Goal: Task Accomplishment & Management: Use online tool/utility

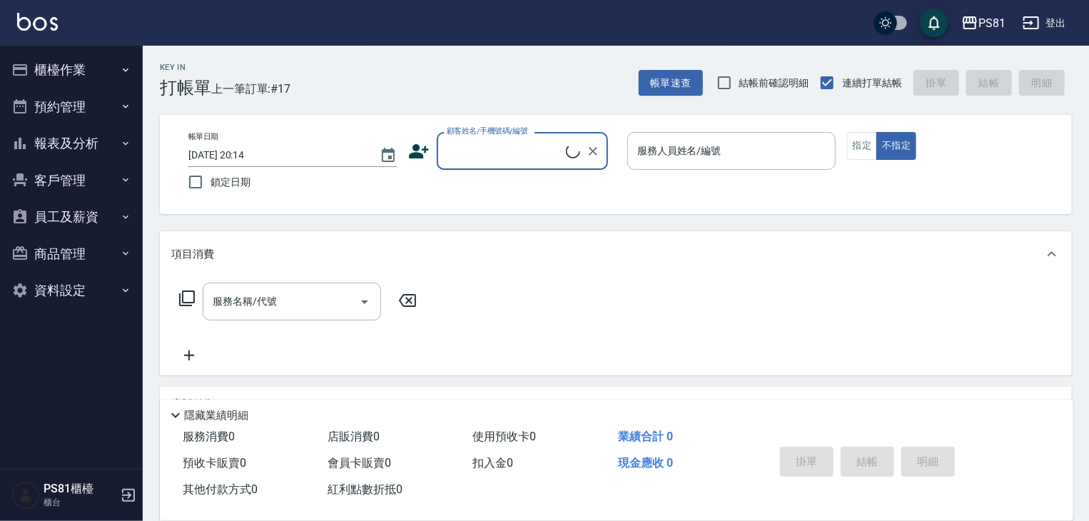
click at [482, 155] on input "顧客姓名/手機號碼/編號" at bounding box center [504, 150] width 123 height 25
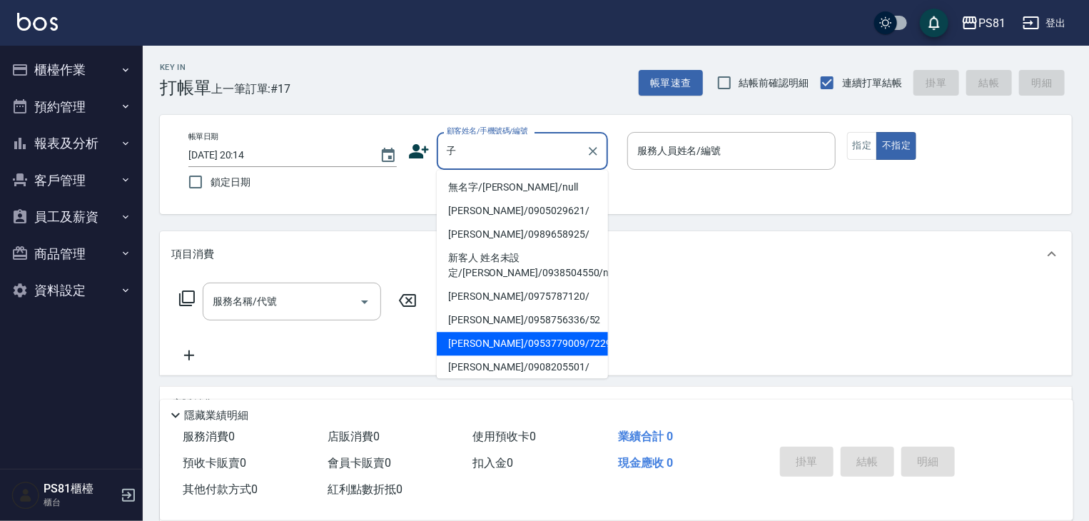
click at [558, 342] on li "[PERSON_NAME]/0953779009/7229" at bounding box center [522, 344] width 171 height 24
type input "[PERSON_NAME]/0953779009/7229"
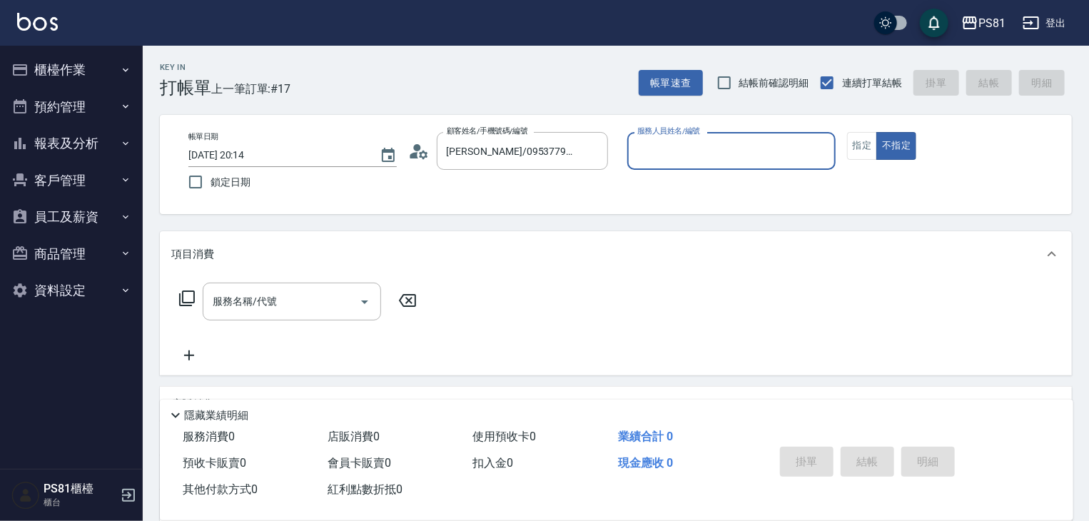
type input "[PERSON_NAME]-6"
click at [821, 150] on icon "Clear" at bounding box center [820, 151] width 9 height 9
click at [785, 139] on input "服務人員姓名/編號" at bounding box center [731, 150] width 195 height 25
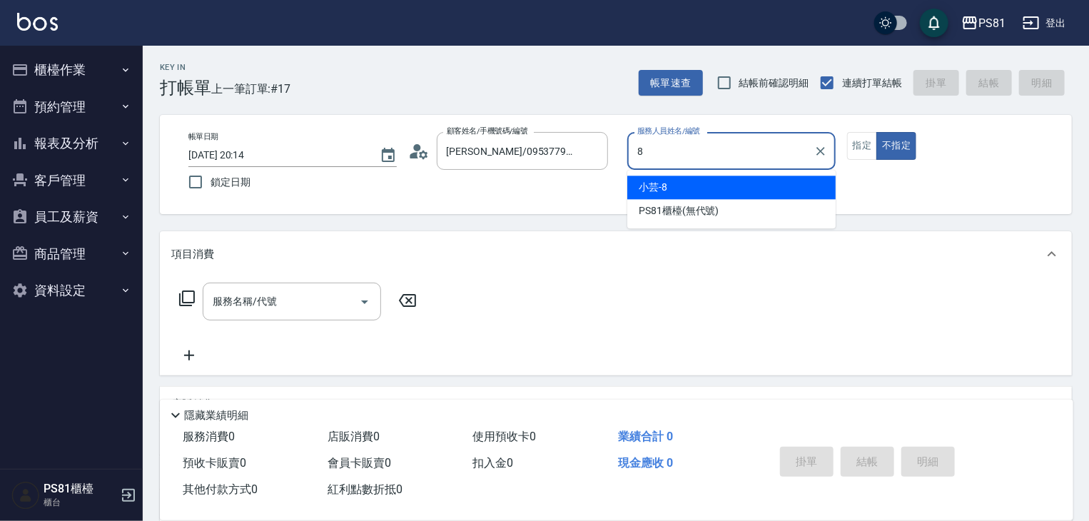
type input "小芸-8"
type button "false"
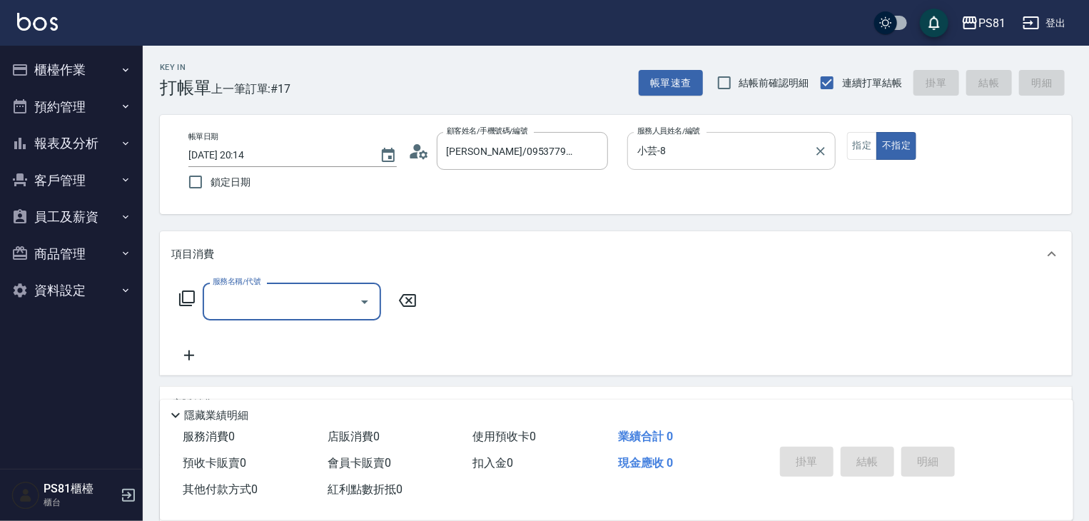
type input "1"
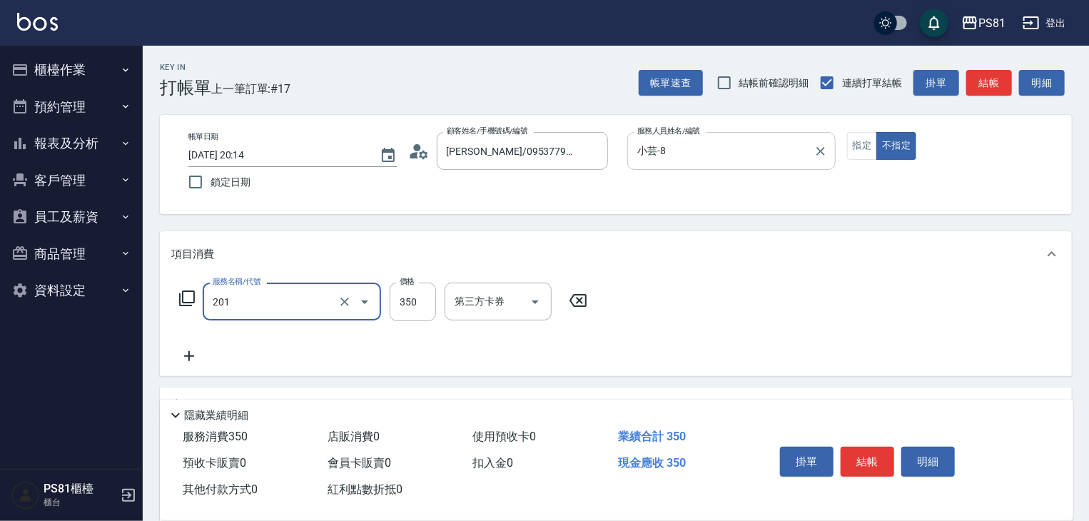
type input "洗剪350(201)"
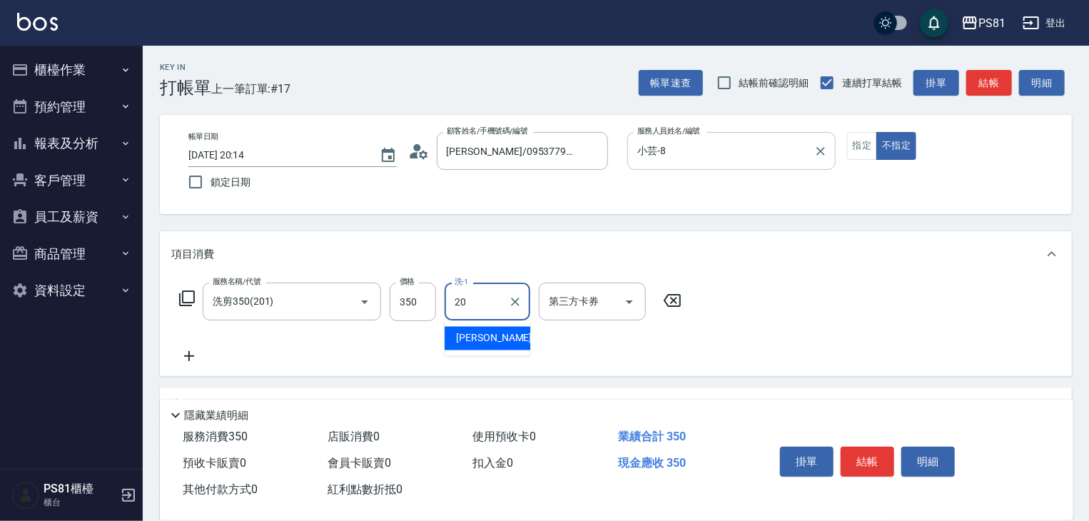
type input "[PERSON_NAME]-20"
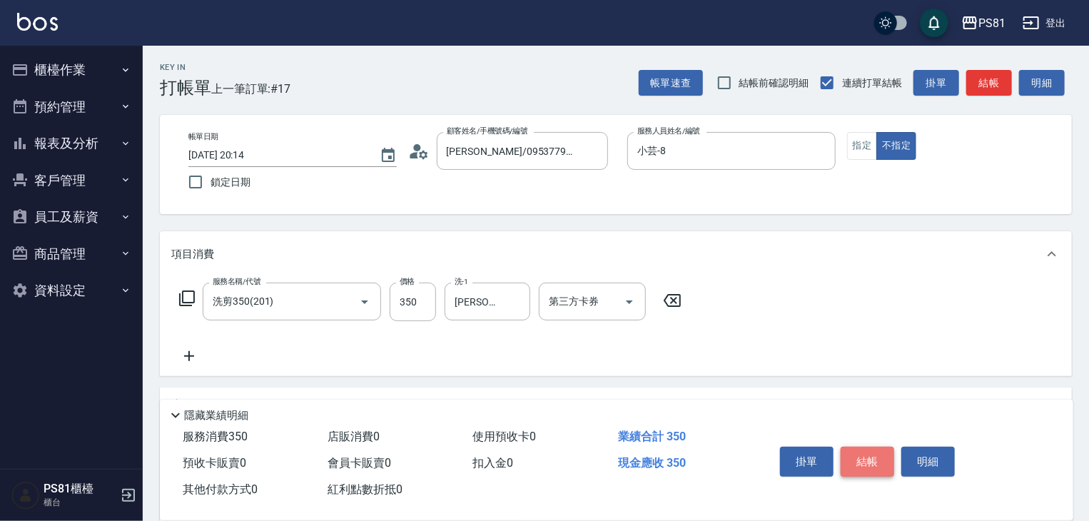
click at [851, 461] on button "結帳" at bounding box center [867, 462] width 54 height 30
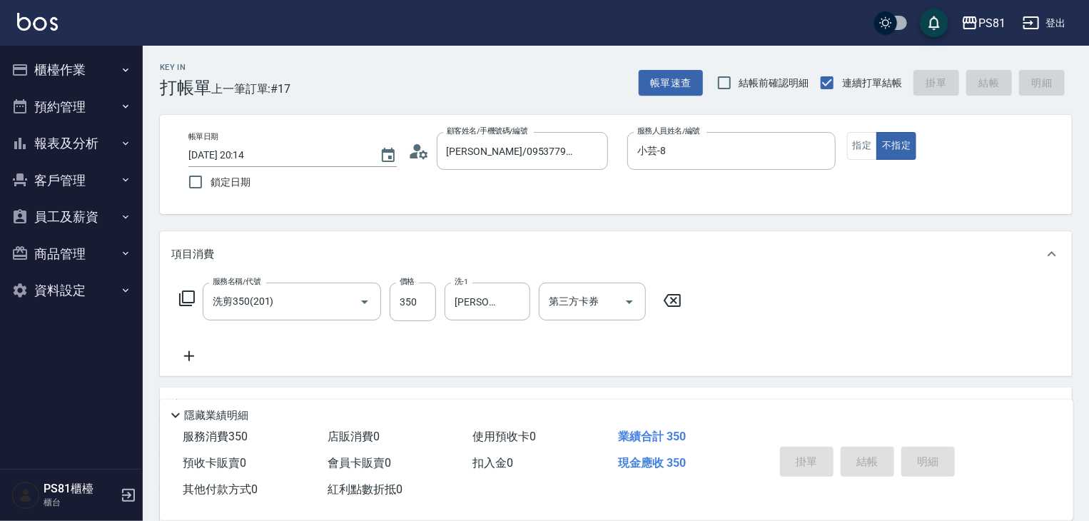
type input "[DATE] 20:15"
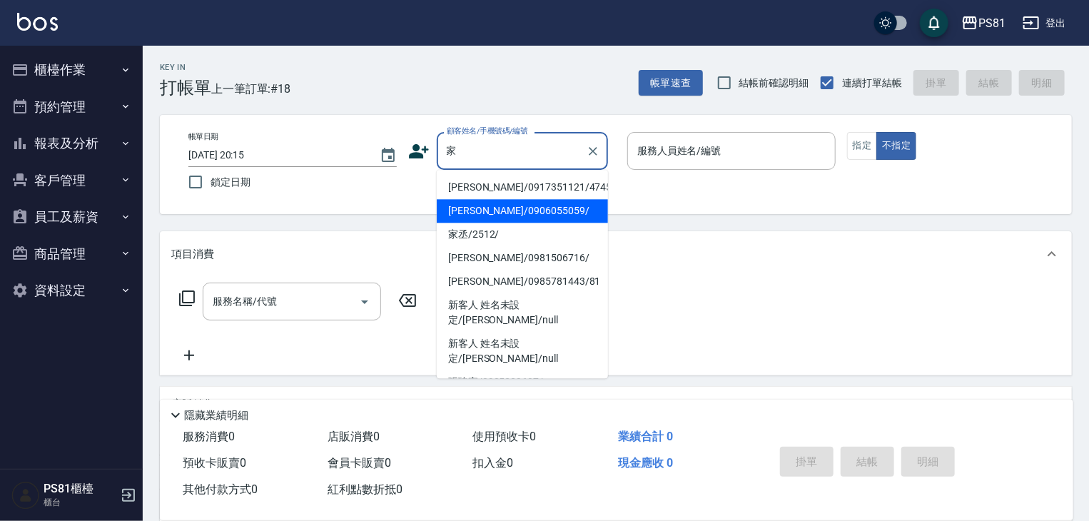
type input "[PERSON_NAME]/0906055059/"
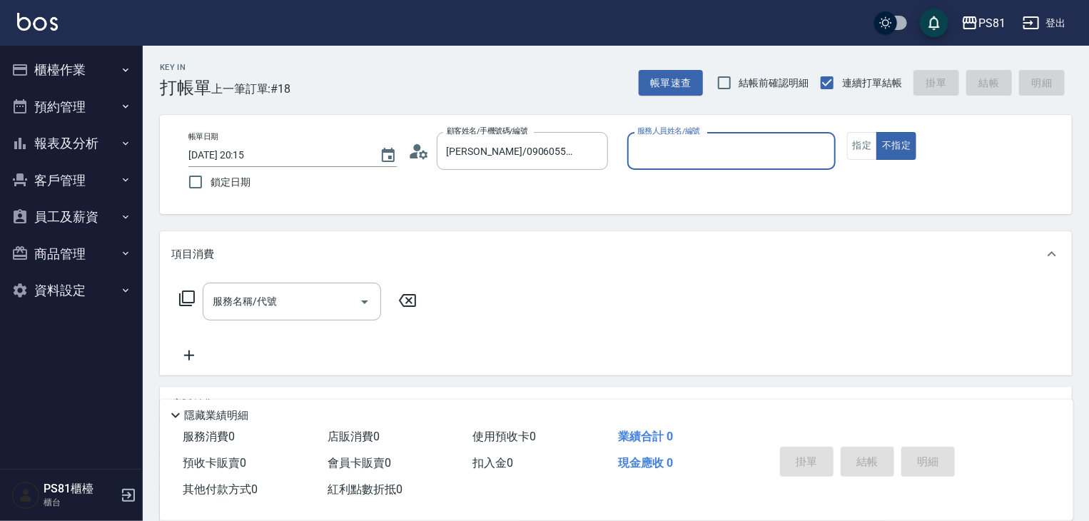
type input "小芸-8"
click at [876, 132] on button "不指定" at bounding box center [896, 146] width 40 height 28
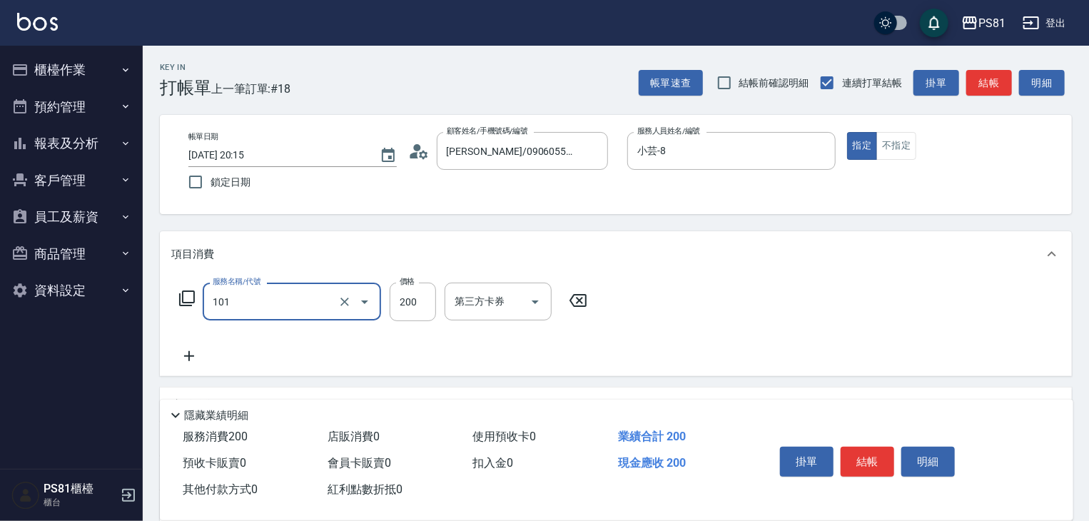
type input "一般洗髮(101)"
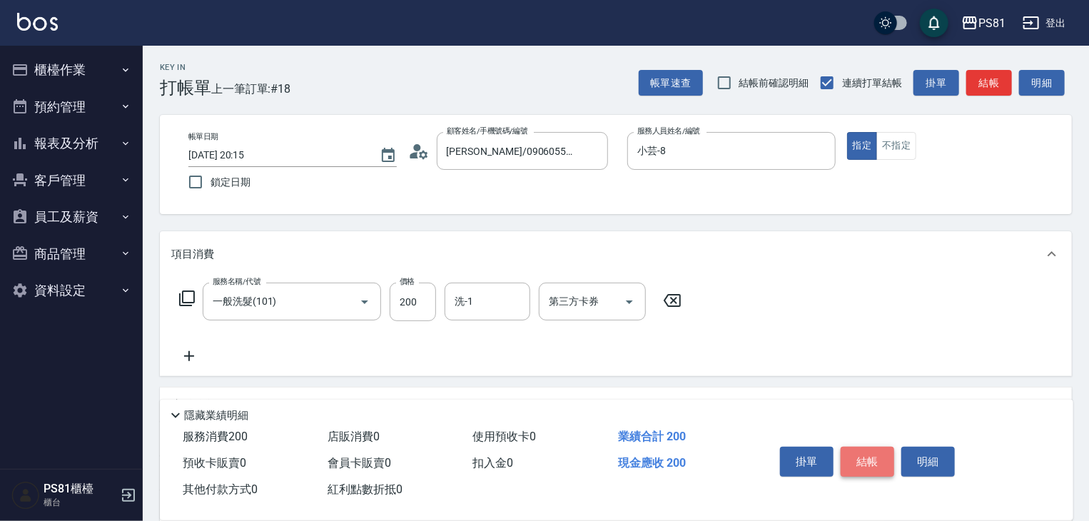
click at [871, 453] on button "結帳" at bounding box center [867, 462] width 54 height 30
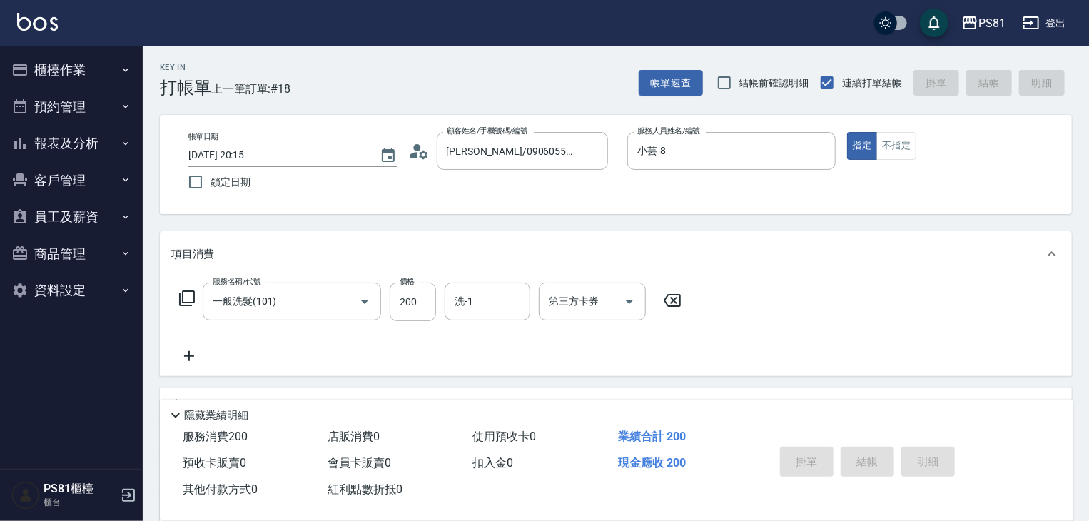
type input "[DATE] 20:32"
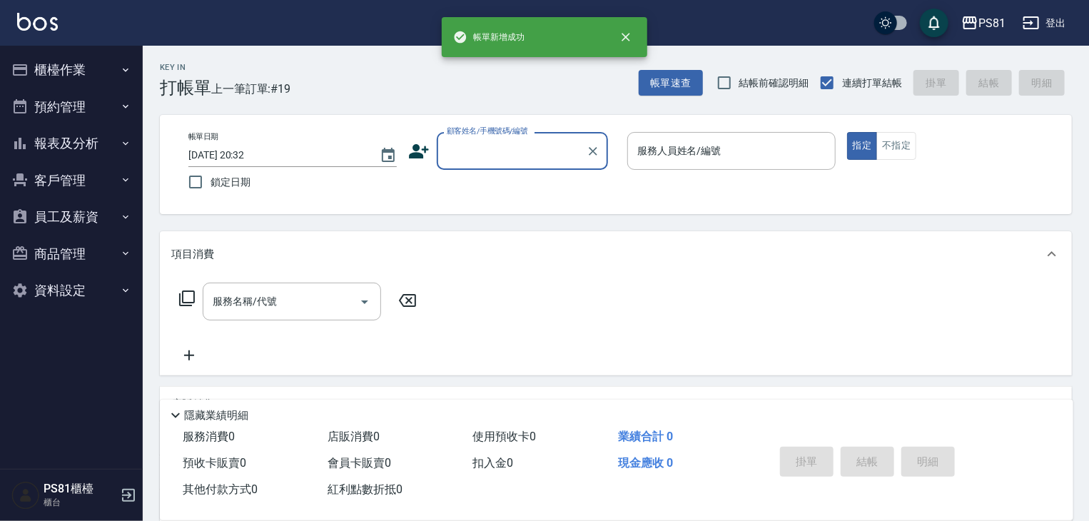
click at [88, 132] on button "報表及分析" at bounding box center [71, 143] width 131 height 37
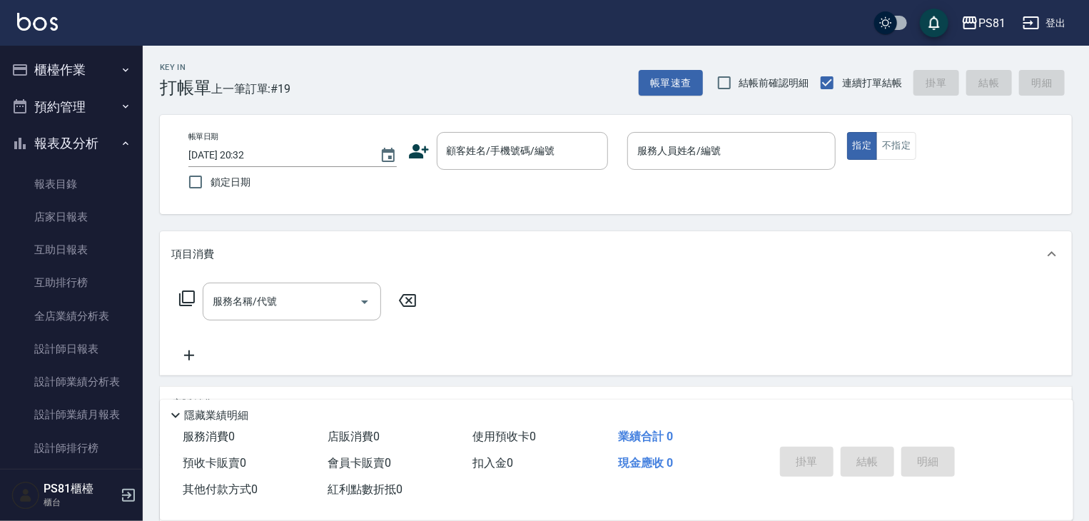
click at [239, 68] on div "Key In 打帳單 上一筆訂單:#19" at bounding box center [217, 72] width 148 height 52
click at [469, 138] on div "顧客姓名/手機號碼/編號" at bounding box center [522, 151] width 171 height 38
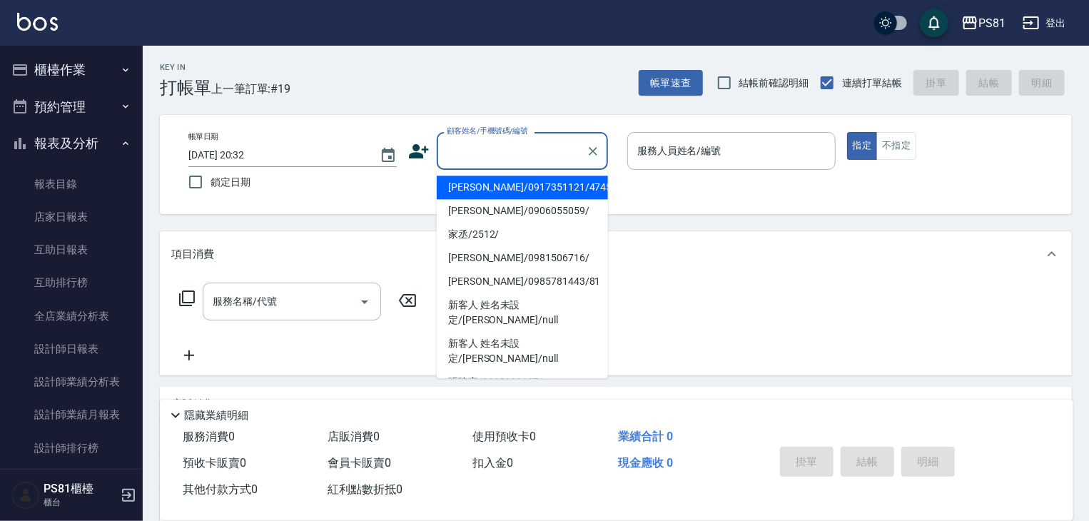
click at [469, 139] on div "顧客姓名/手機號碼/編號 顧客姓名/手機號碼/編號" at bounding box center [522, 151] width 171 height 38
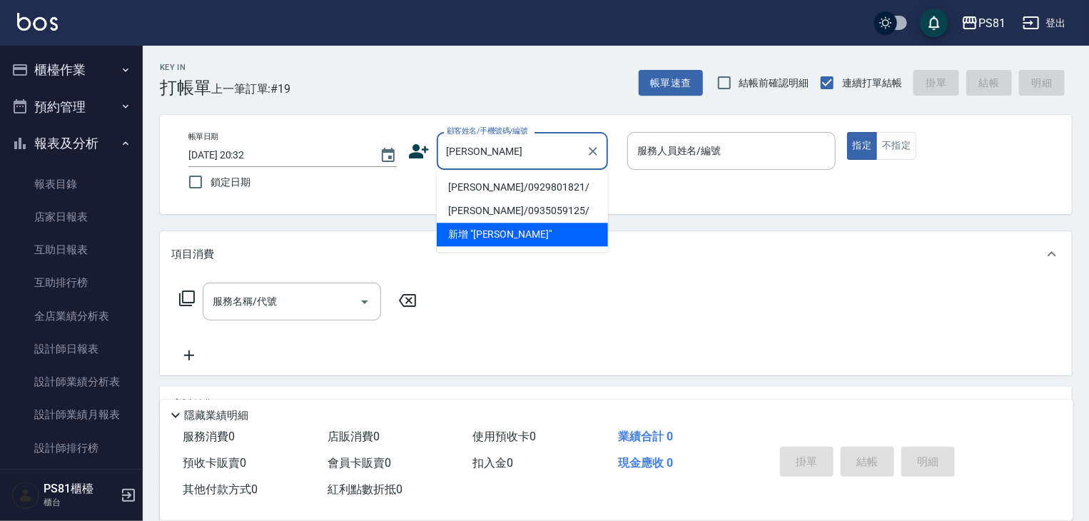
type input "[PERSON_NAME]"
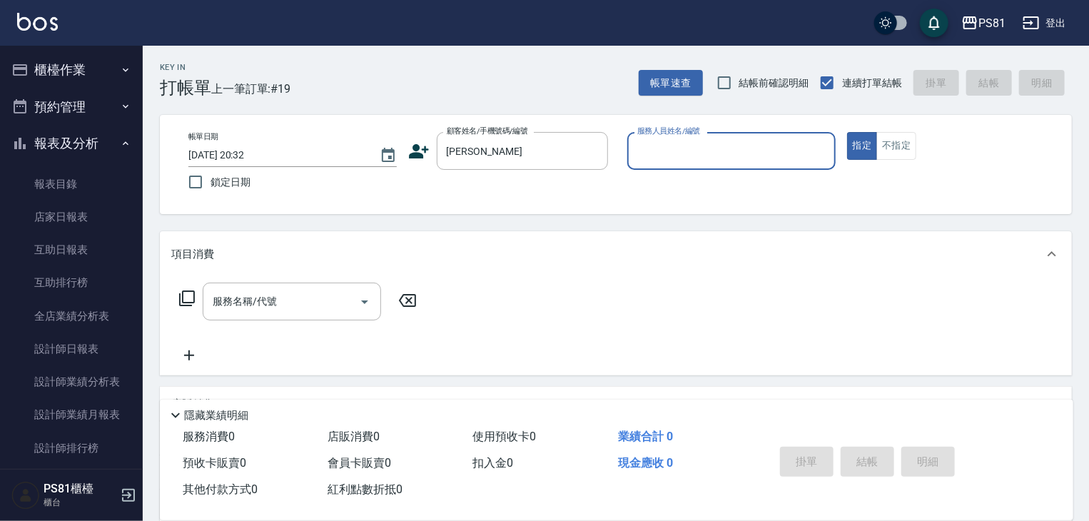
drag, startPoint x: 654, startPoint y: 166, endPoint x: 656, endPoint y: 151, distance: 15.8
click at [651, 158] on div "服務人員姓名/編號" at bounding box center [731, 151] width 208 height 38
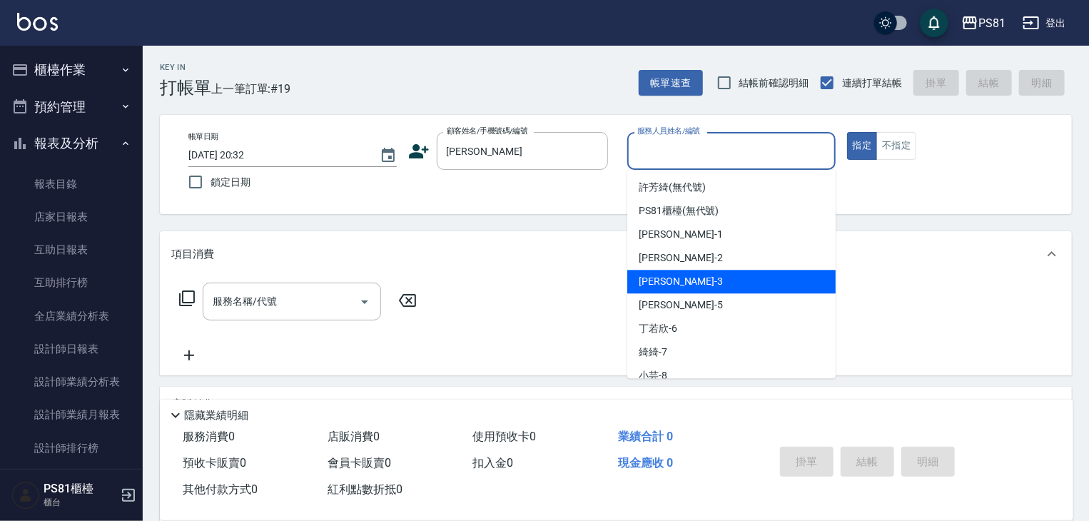
click at [664, 283] on span "[PERSON_NAME] -3" at bounding box center [681, 281] width 84 height 15
type input "[PERSON_NAME]-3"
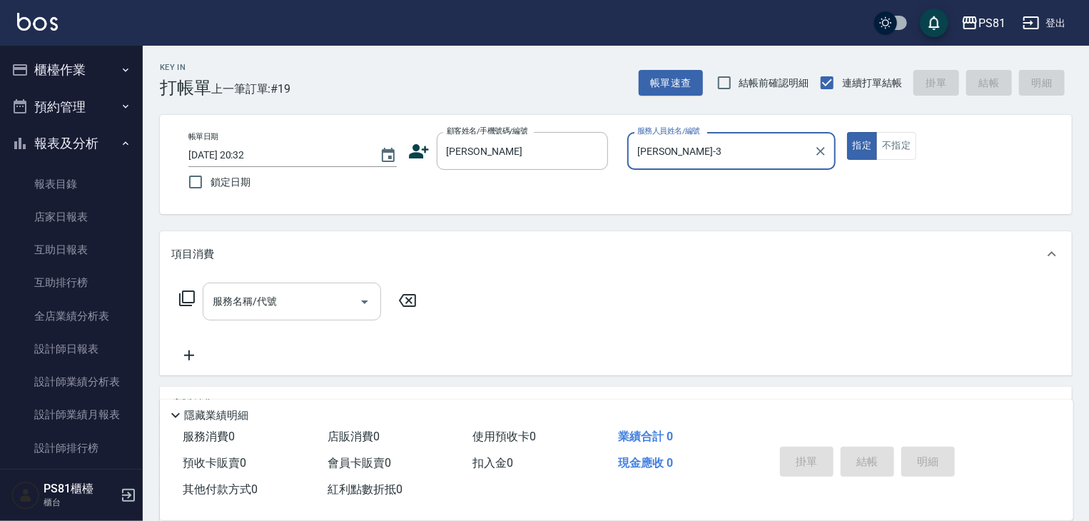
drag, startPoint x: 210, startPoint y: 284, endPoint x: 245, endPoint y: 303, distance: 40.5
click at [220, 292] on div "服務名稱/代號" at bounding box center [292, 302] width 178 height 38
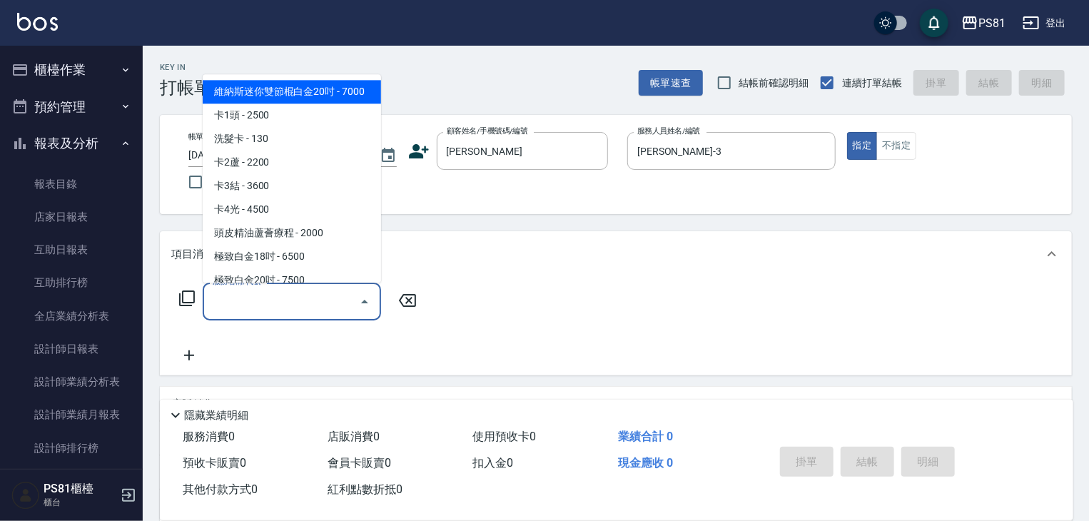
click at [245, 303] on input "服務名稱/代號" at bounding box center [281, 301] width 144 height 25
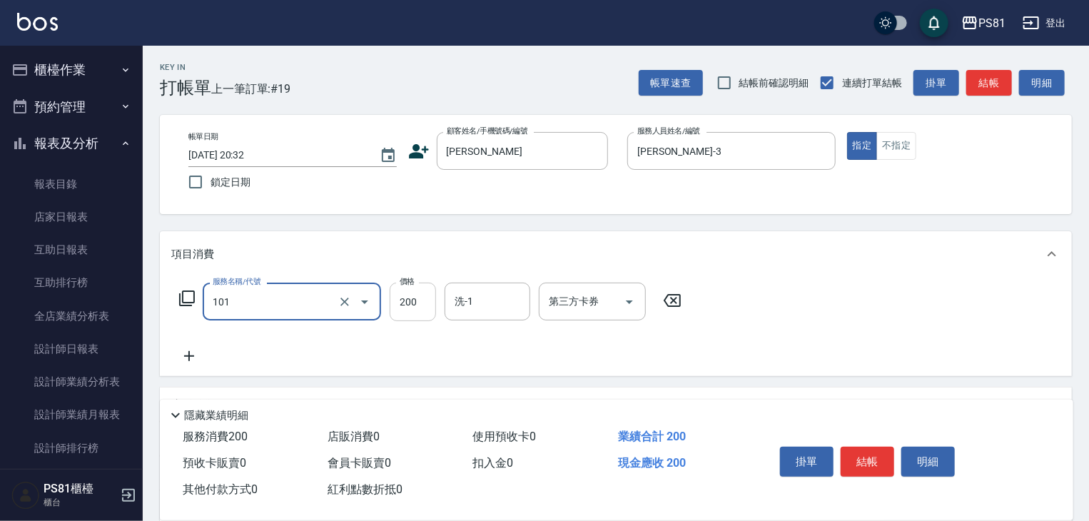
type input "一般洗髮(101)"
click at [431, 303] on input "200" at bounding box center [413, 302] width 46 height 39
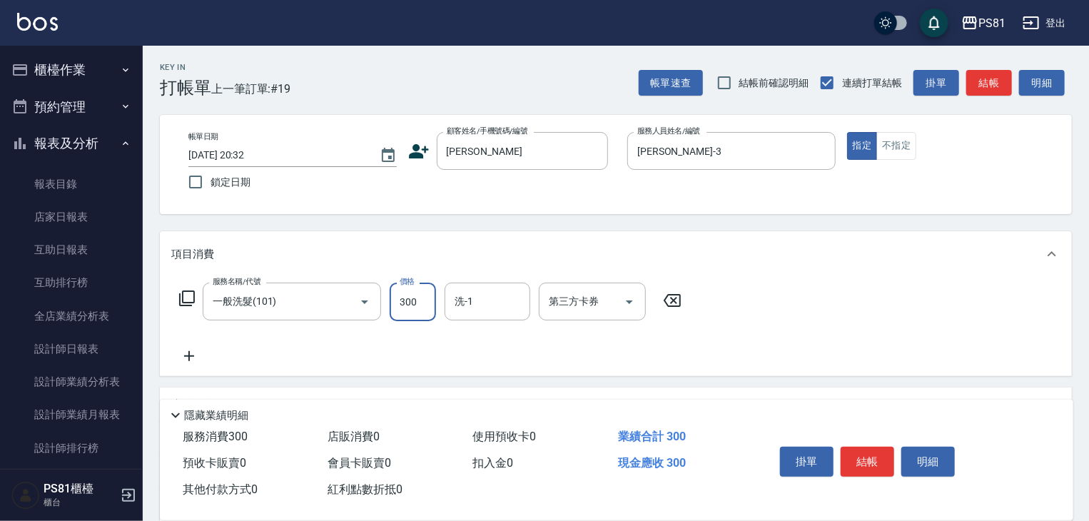
type input "300"
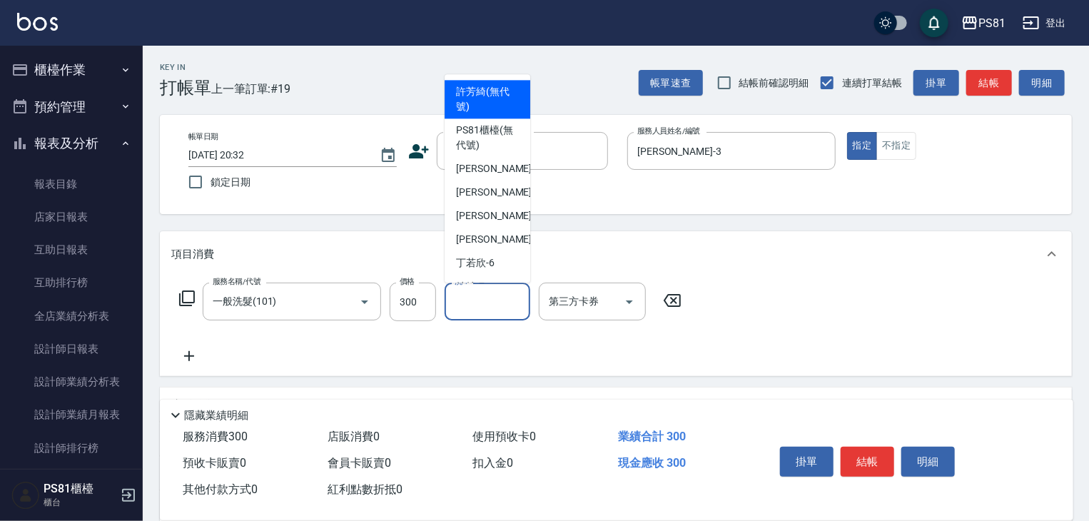
click at [482, 297] on input "洗-1" at bounding box center [487, 301] width 73 height 25
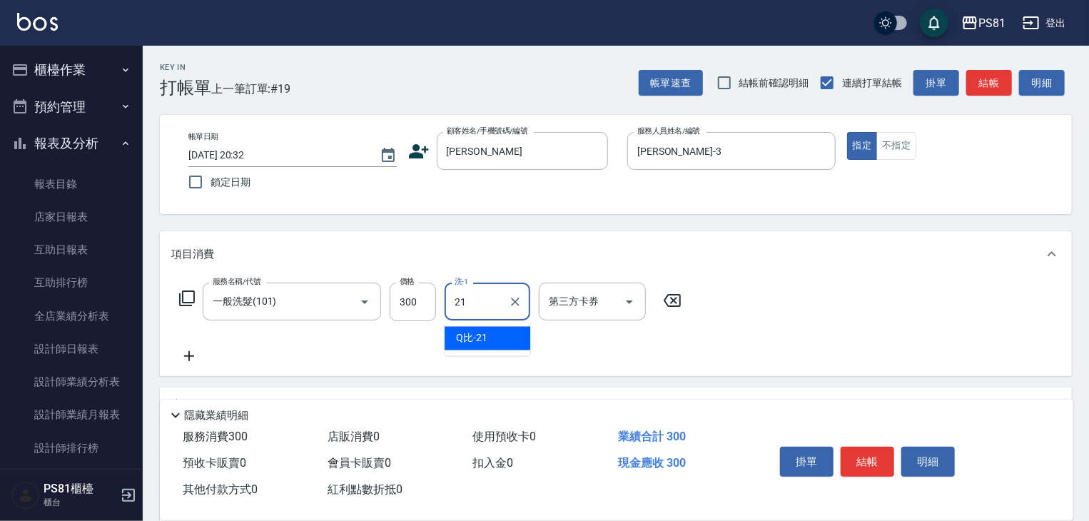
type input "Q比-21"
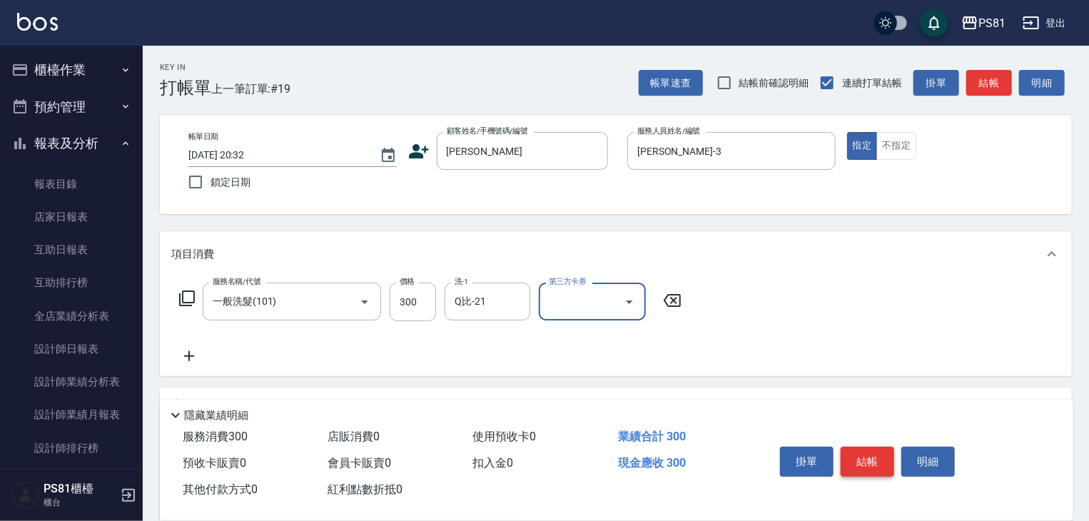
click at [854, 447] on button "結帳" at bounding box center [867, 462] width 54 height 30
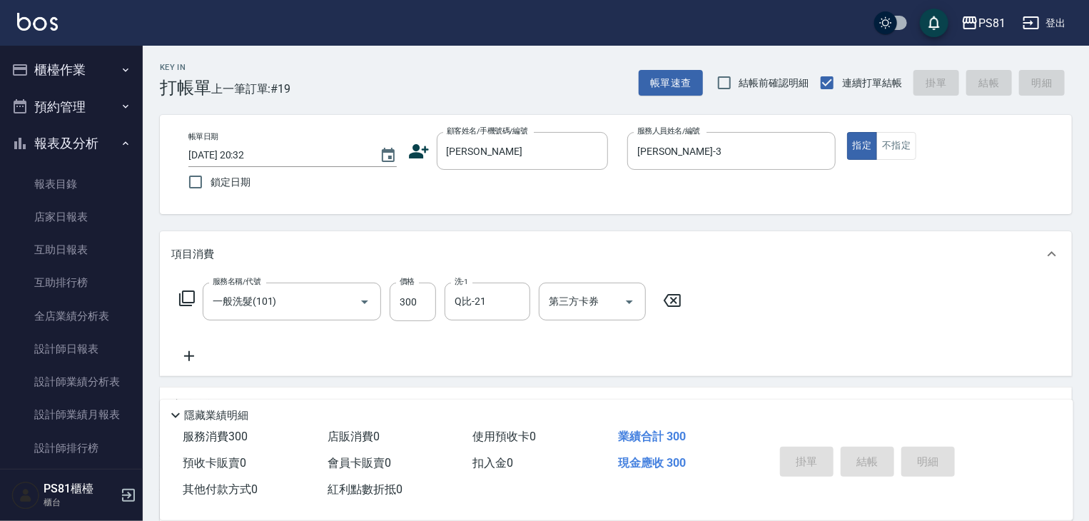
type input "[DATE] 20:36"
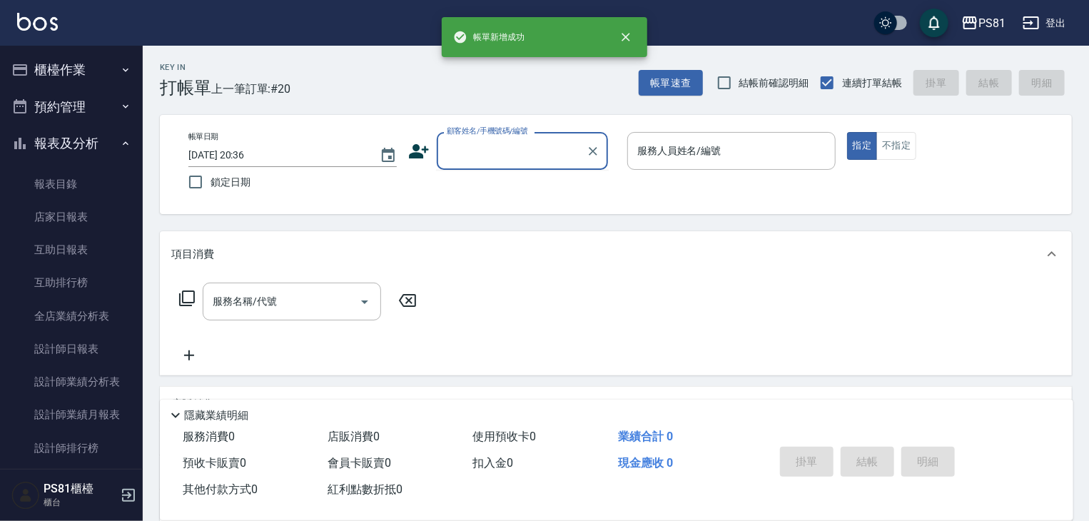
click at [484, 143] on input "顧客姓名/手機號碼/編號" at bounding box center [511, 150] width 137 height 25
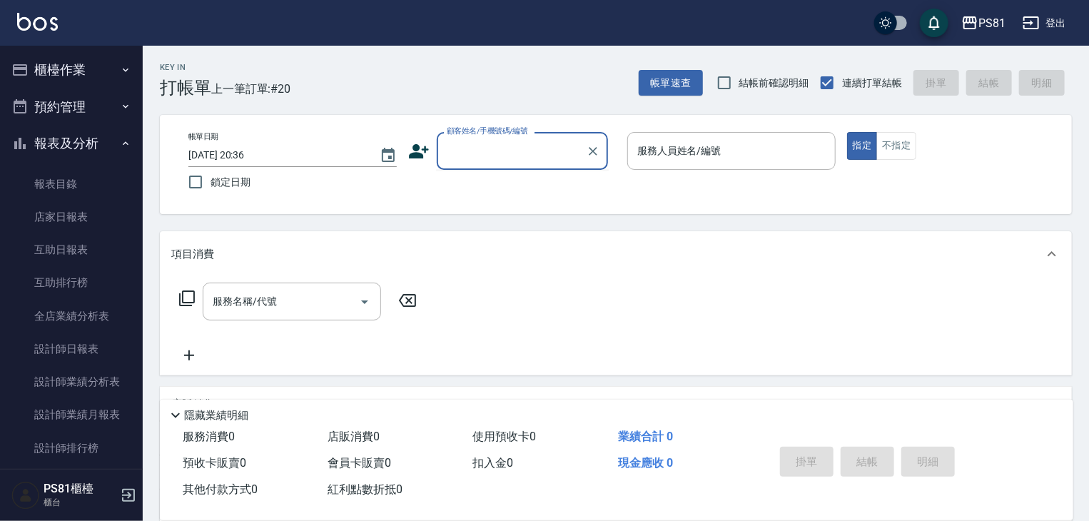
click at [484, 145] on input "顧客姓名/手機號碼/編號" at bounding box center [511, 150] width 137 height 25
click at [483, 154] on input "顧客姓名/手機號碼/編號" at bounding box center [511, 150] width 137 height 25
click at [479, 149] on input "顧客姓名/手機號碼/編號" at bounding box center [511, 150] width 137 height 25
click at [477, 149] on input "顧客姓名/手機號碼/編號" at bounding box center [511, 150] width 137 height 25
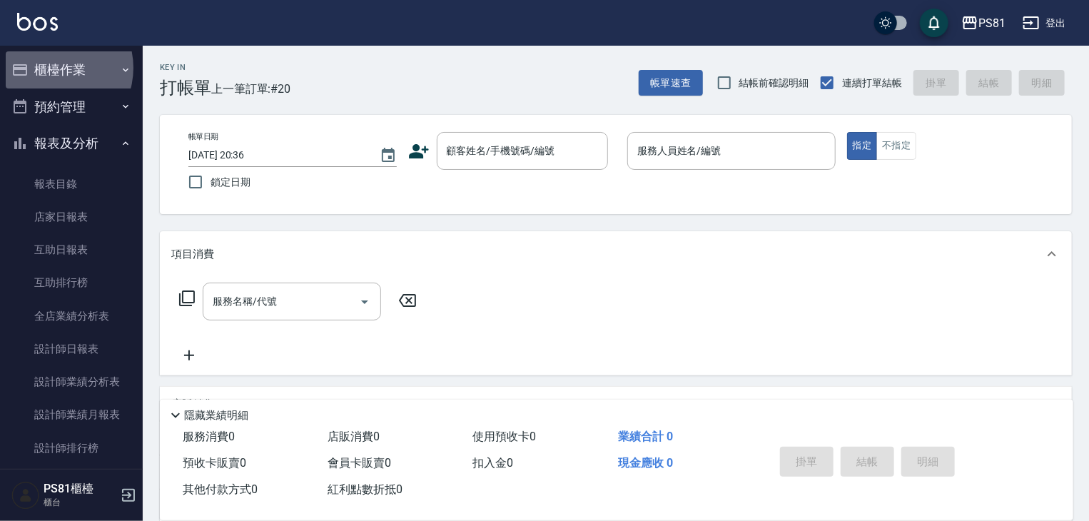
click at [52, 68] on button "櫃檯作業" at bounding box center [71, 69] width 131 height 37
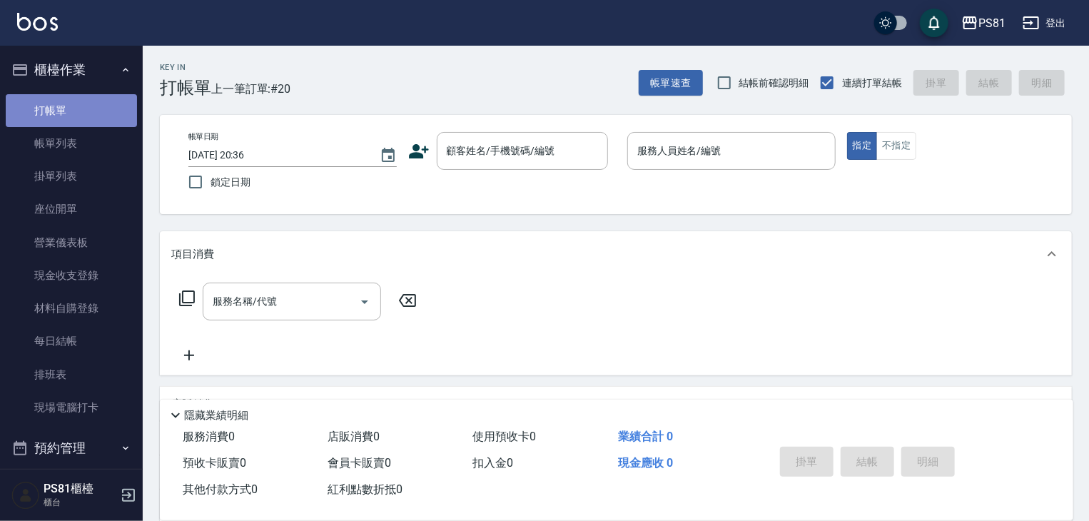
click at [74, 103] on link "打帳單" at bounding box center [71, 110] width 131 height 33
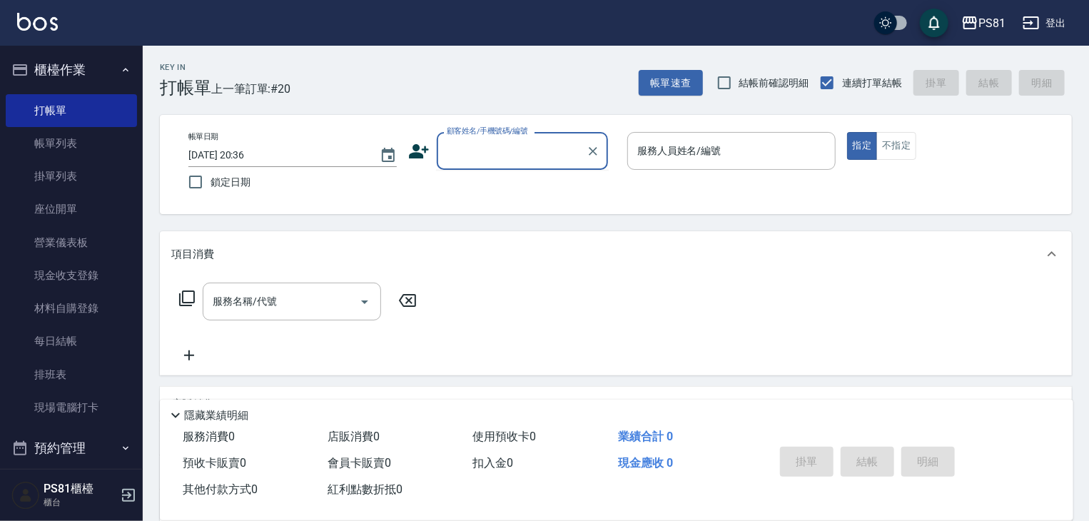
click at [475, 147] on input "顧客姓名/手機號碼/編號" at bounding box center [511, 150] width 137 height 25
click at [482, 157] on input "顧客姓名/手機號碼/編號" at bounding box center [511, 150] width 137 height 25
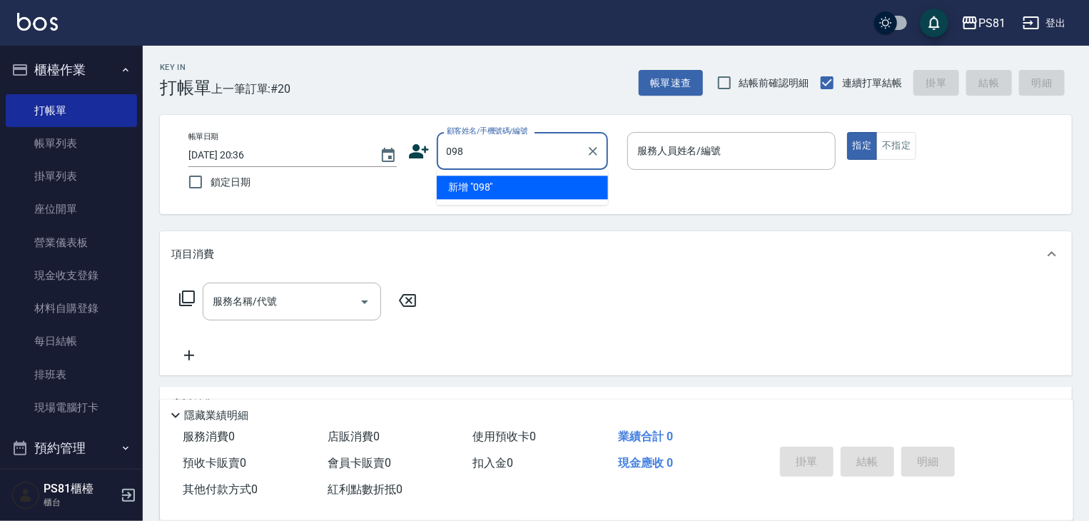
type input "0987"
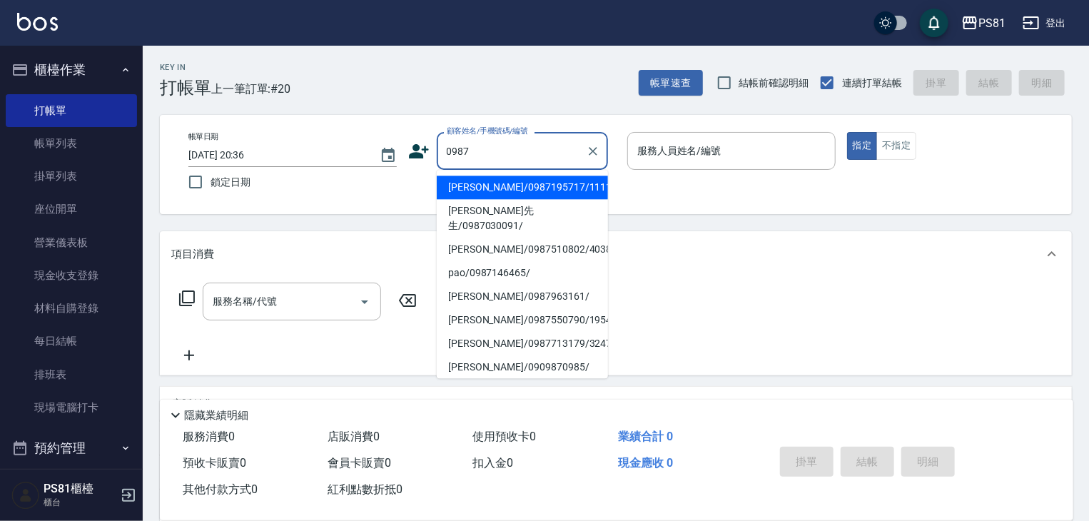
click at [503, 183] on li "[PERSON_NAME]/0987195717/111111" at bounding box center [522, 188] width 171 height 24
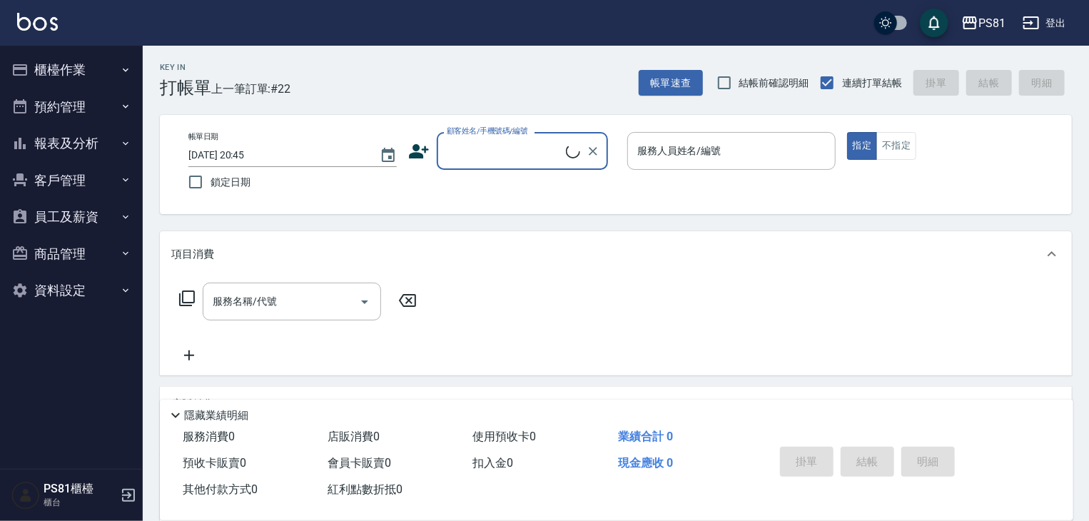
click at [84, 62] on button "櫃檯作業" at bounding box center [71, 69] width 131 height 37
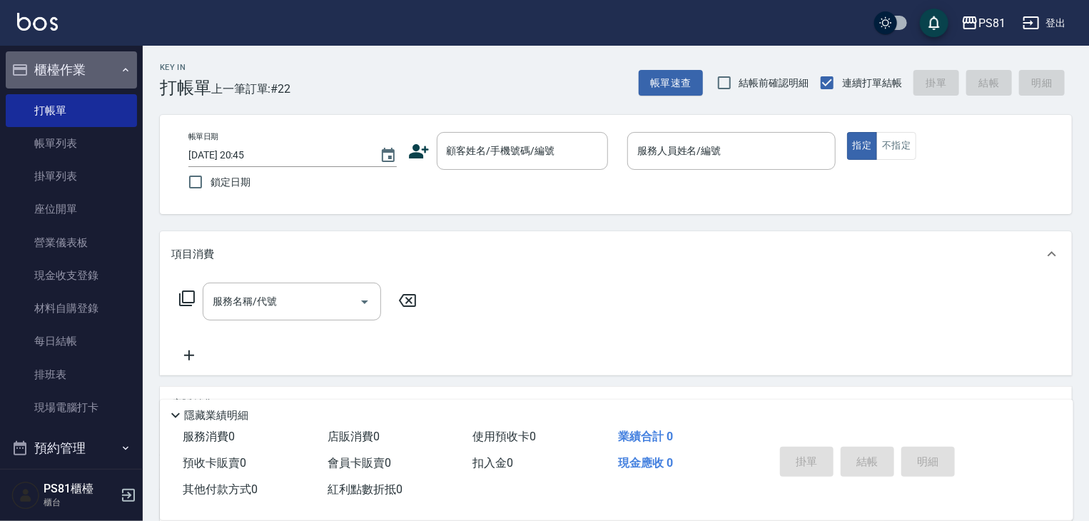
click at [84, 62] on button "櫃檯作業" at bounding box center [71, 69] width 131 height 37
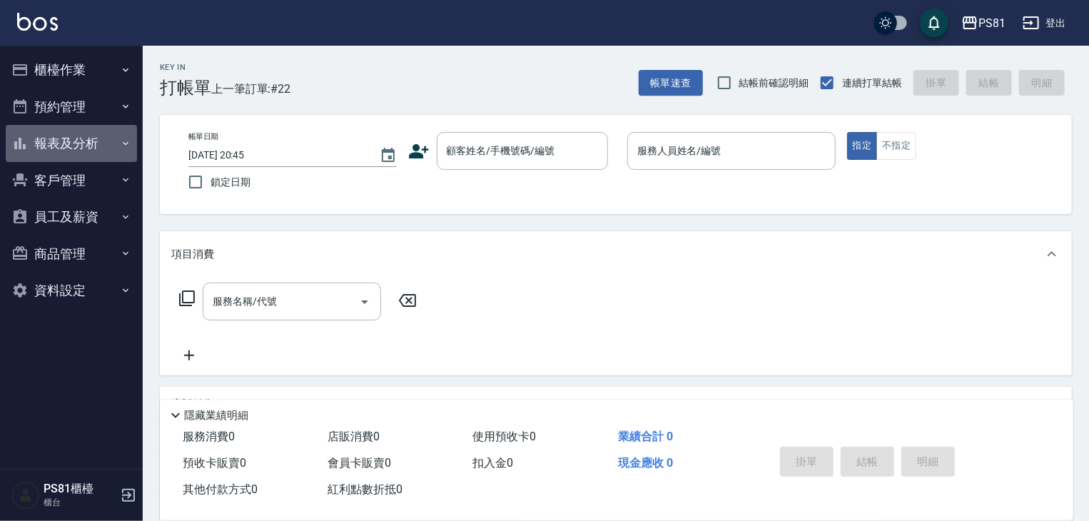
click at [78, 141] on button "報表及分析" at bounding box center [71, 143] width 131 height 37
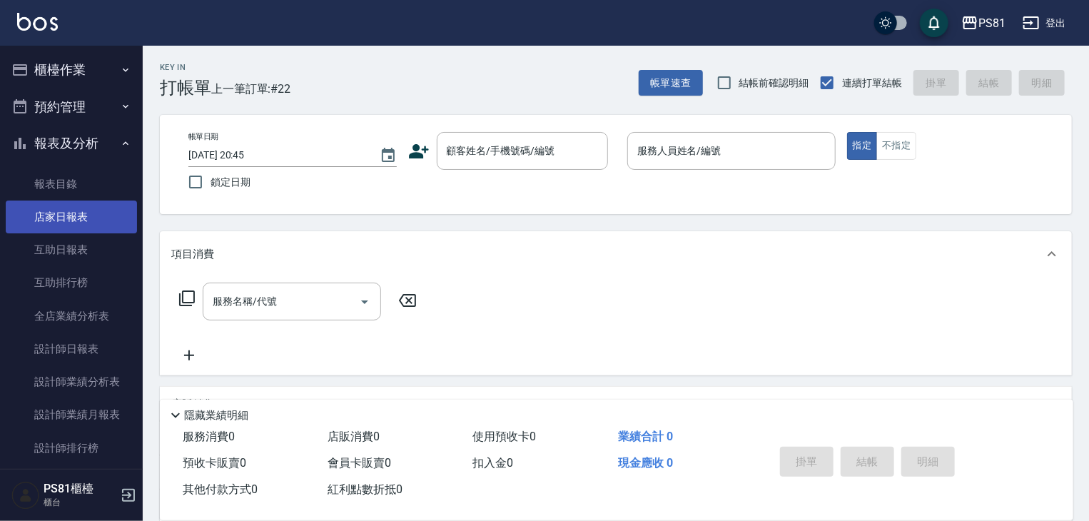
click at [102, 209] on link "店家日報表" at bounding box center [71, 216] width 131 height 33
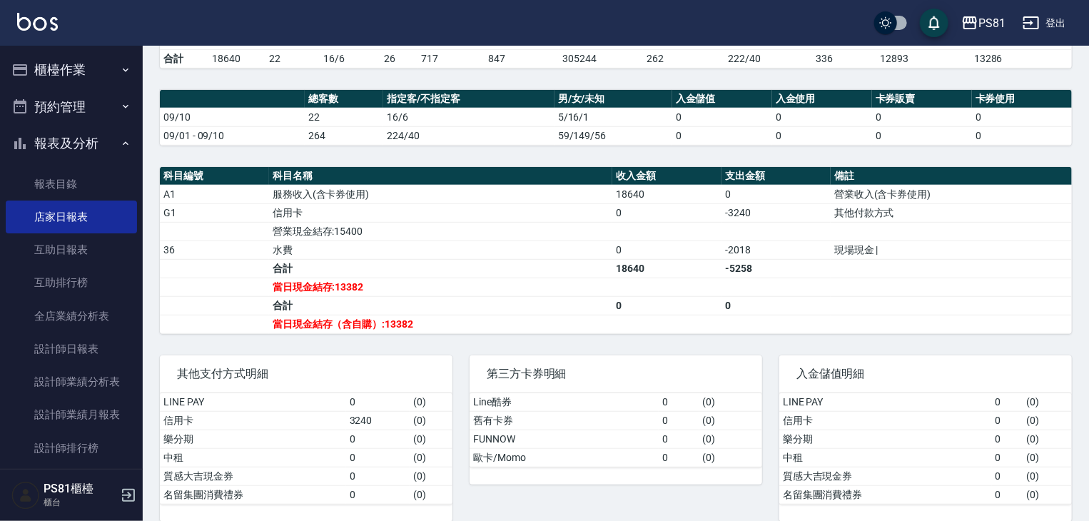
scroll to position [362, 0]
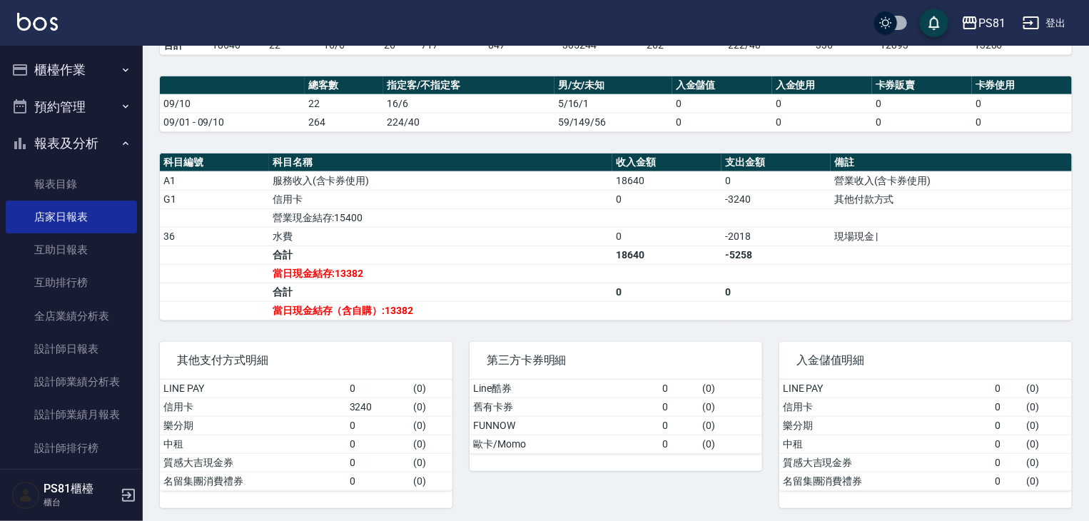
click at [43, 70] on button "櫃檯作業" at bounding box center [71, 69] width 131 height 37
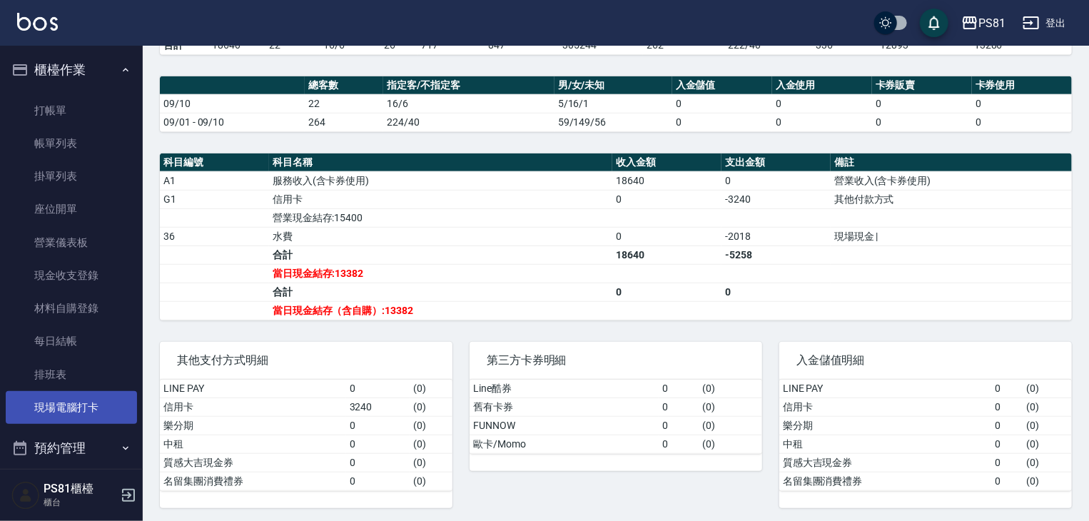
click at [95, 410] on link "現場電腦打卡" at bounding box center [71, 407] width 131 height 33
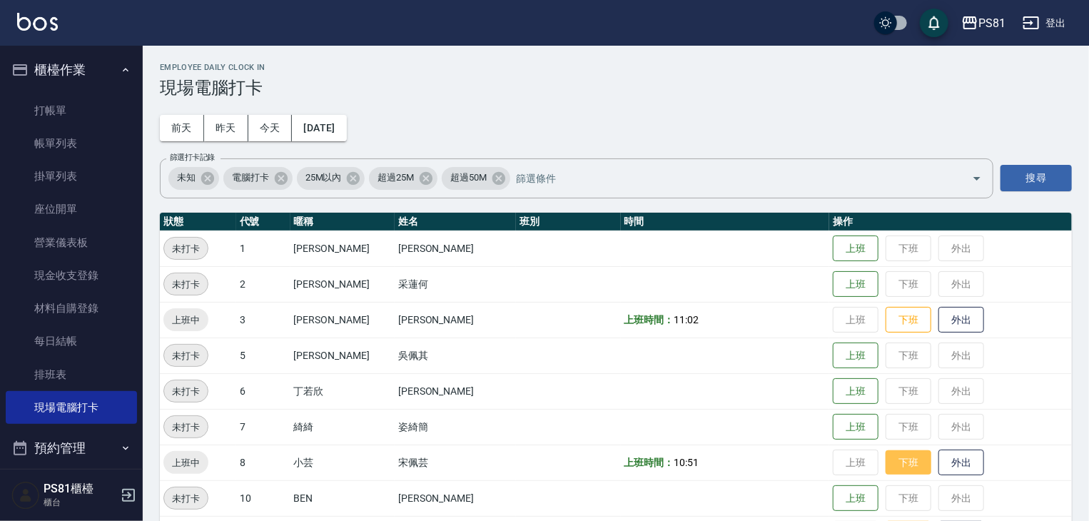
click at [888, 464] on button "下班" at bounding box center [908, 462] width 46 height 25
click at [895, 327] on button "下班" at bounding box center [908, 320] width 46 height 25
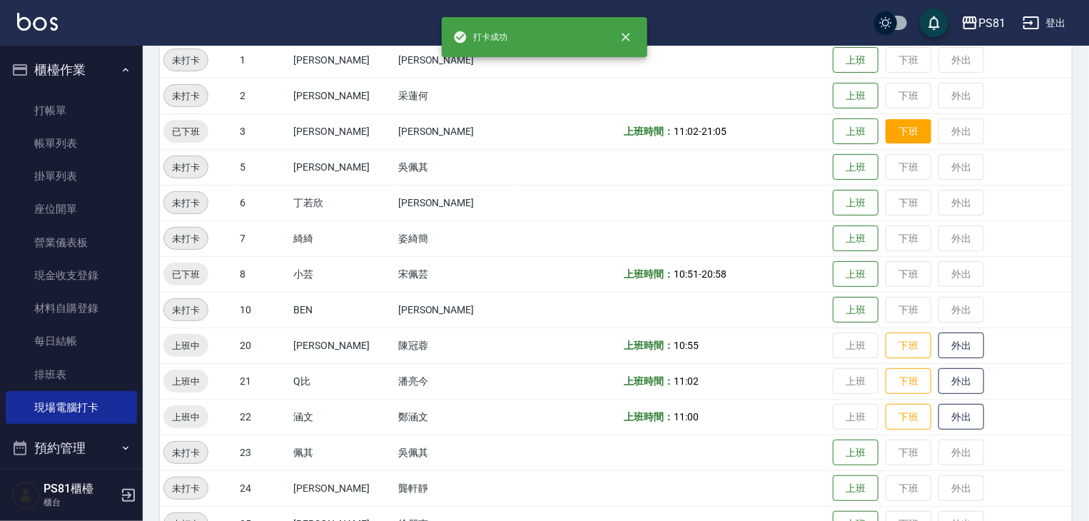
scroll to position [214, 0]
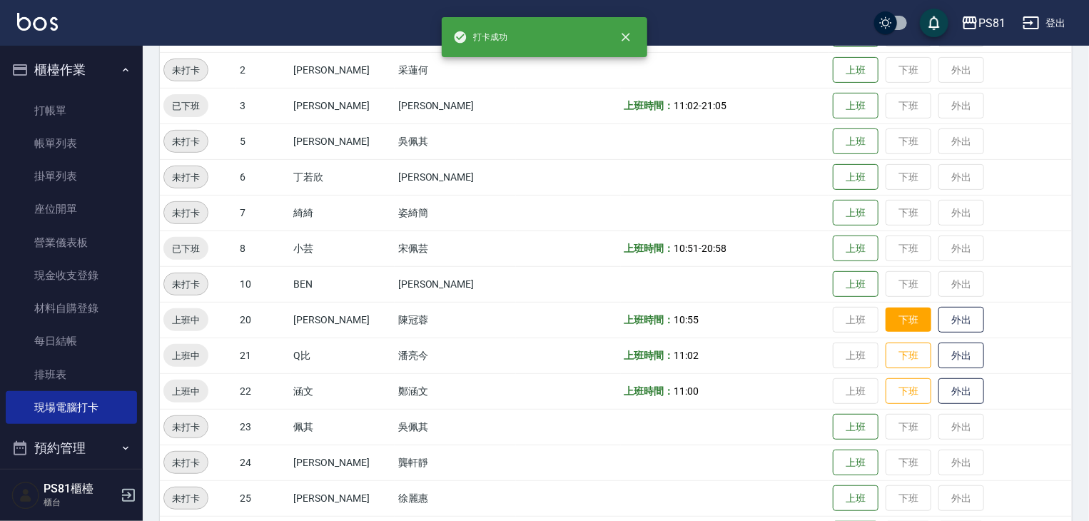
click at [888, 329] on button "下班" at bounding box center [908, 320] width 46 height 25
click at [894, 358] on button "下班" at bounding box center [908, 355] width 46 height 25
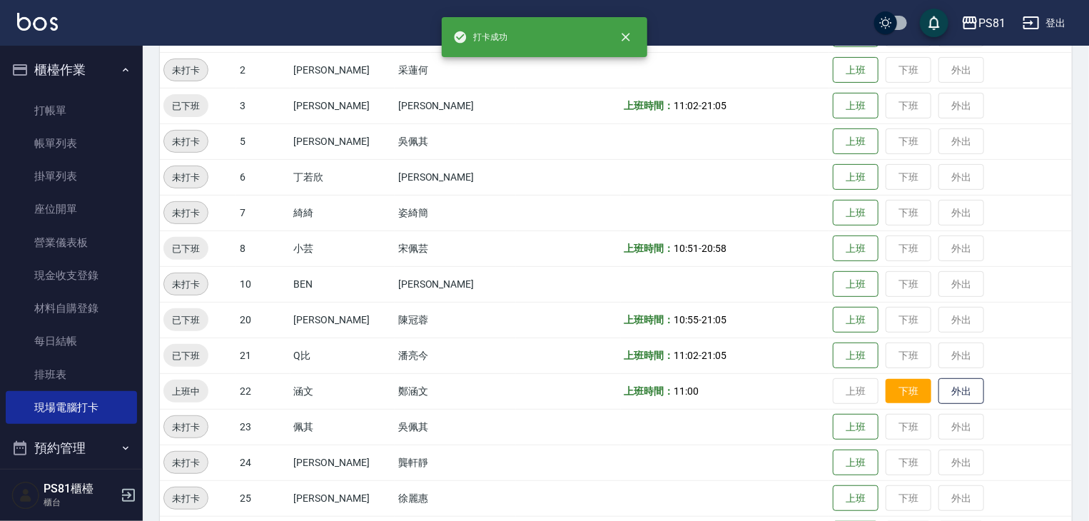
click at [898, 401] on button "下班" at bounding box center [908, 391] width 46 height 25
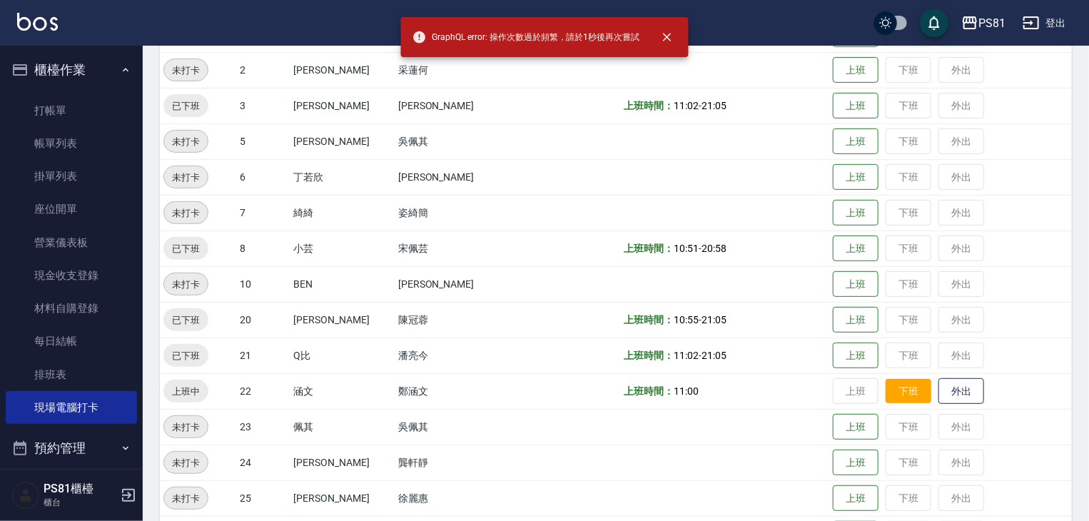
click at [892, 396] on button "下班" at bounding box center [908, 391] width 46 height 25
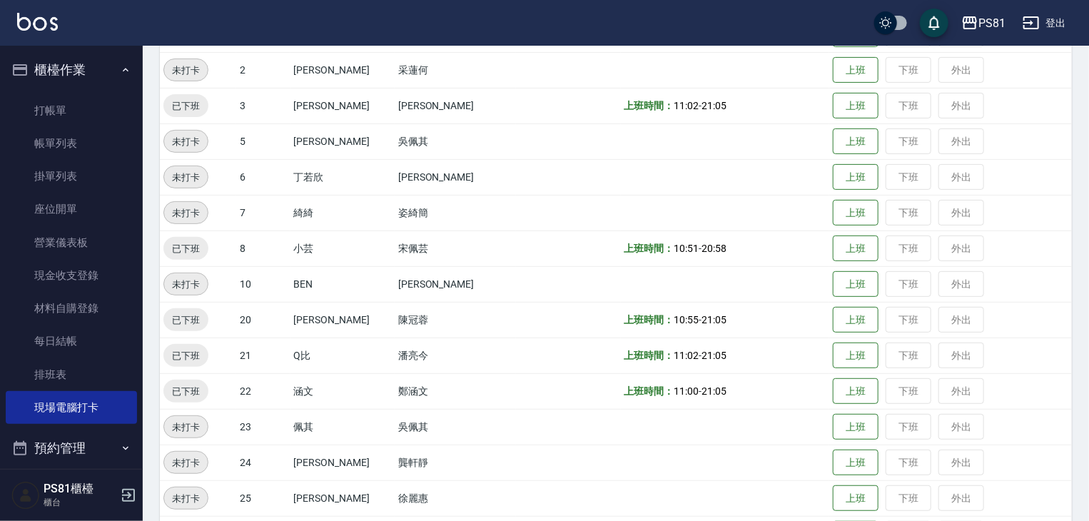
drag, startPoint x: 896, startPoint y: 370, endPoint x: 1042, endPoint y: 502, distance: 196.5
click at [977, 442] on tbody "未打卡 1 Kevin 李彥馳 上班 下班 外出 未打卡 2 采蓮 采蓮何 上班 下班 外出 已下班 3 晏菱 張晏菱 上班時間： 11:02 - 21:05…" at bounding box center [616, 337] width 912 height 642
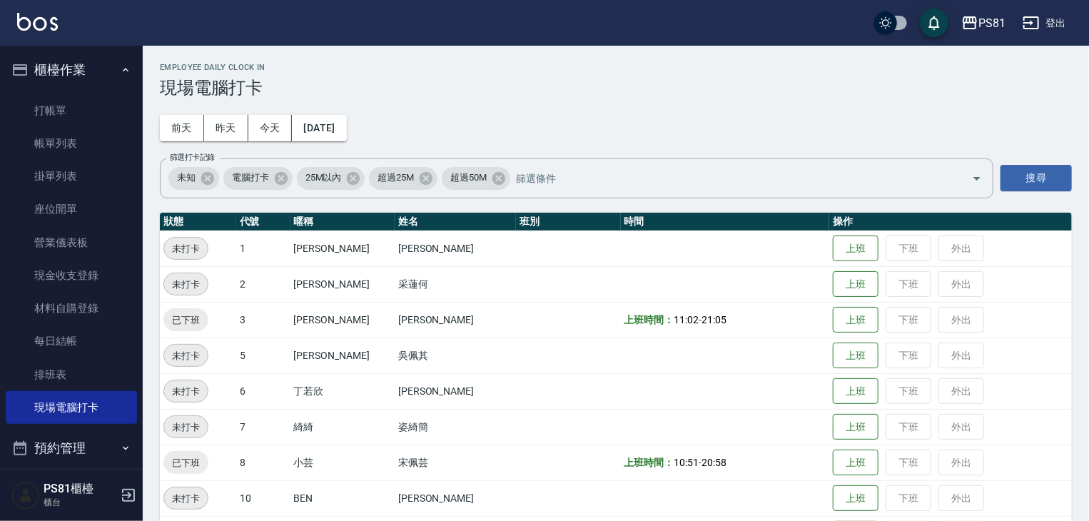
scroll to position [111, 0]
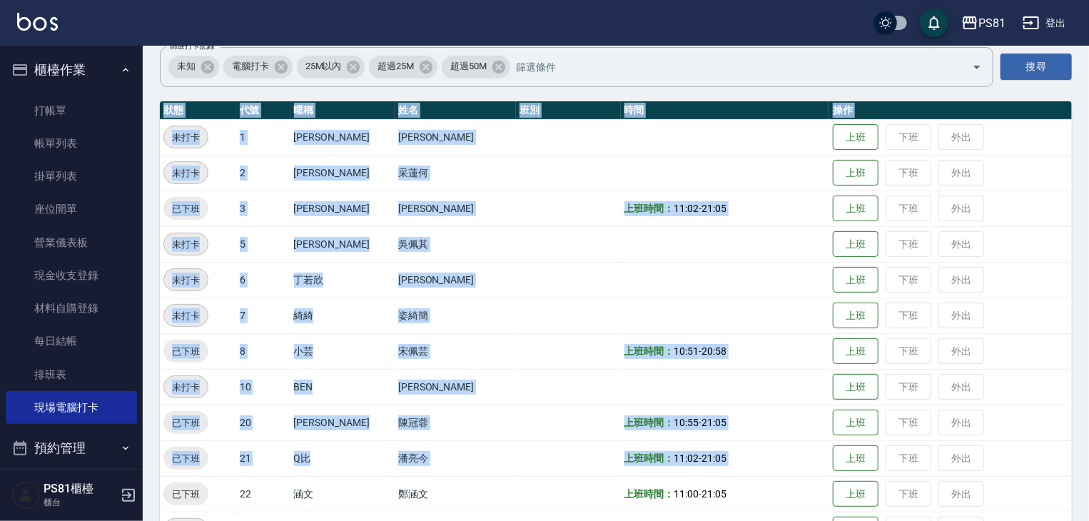
drag, startPoint x: 1066, startPoint y: 442, endPoint x: 1080, endPoint y: 435, distance: 15.6
click at [1080, 435] on div "Employee Daily Clock In 現場電腦打卡 前天 昨天 今天 2025/09/10 篩選打卡記錄 未知 電腦打卡 25M以內 超過25M 超…" at bounding box center [616, 356] width 946 height 845
click at [1081, 435] on div "Employee Daily Clock In 現場電腦打卡 前天 昨天 今天 2025/09/10 篩選打卡記錄 未知 電腦打卡 25M以內 超過25M 超…" at bounding box center [616, 356] width 946 height 845
drag, startPoint x: 1081, startPoint y: 435, endPoint x: 1090, endPoint y: 423, distance: 14.7
click at [1083, 431] on div "Employee Daily Clock In 現場電腦打卡 前天 昨天 今天 2025/09/10 篩選打卡記錄 未知 電腦打卡 25M以內 超過25M 超…" at bounding box center [616, 356] width 946 height 845
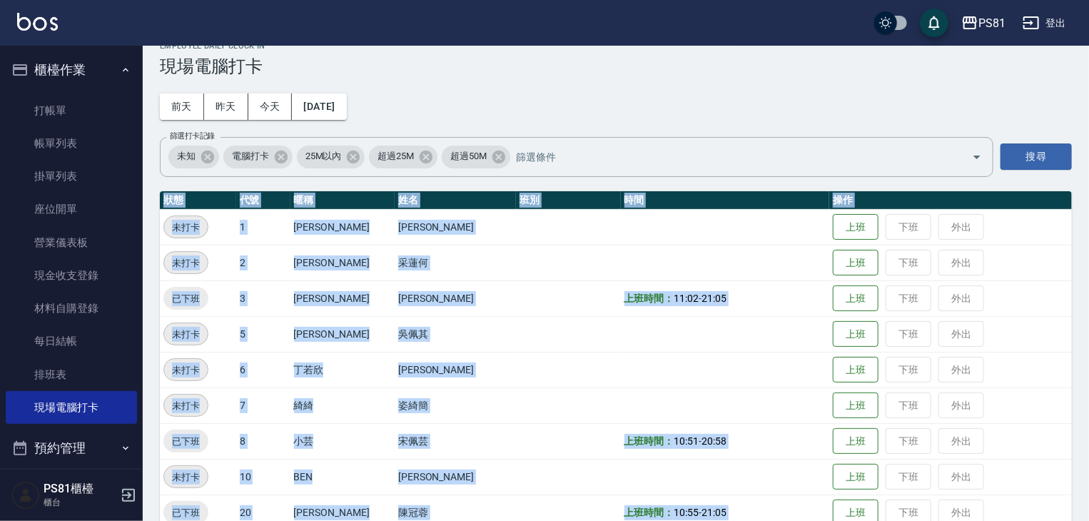
scroll to position [21, 0]
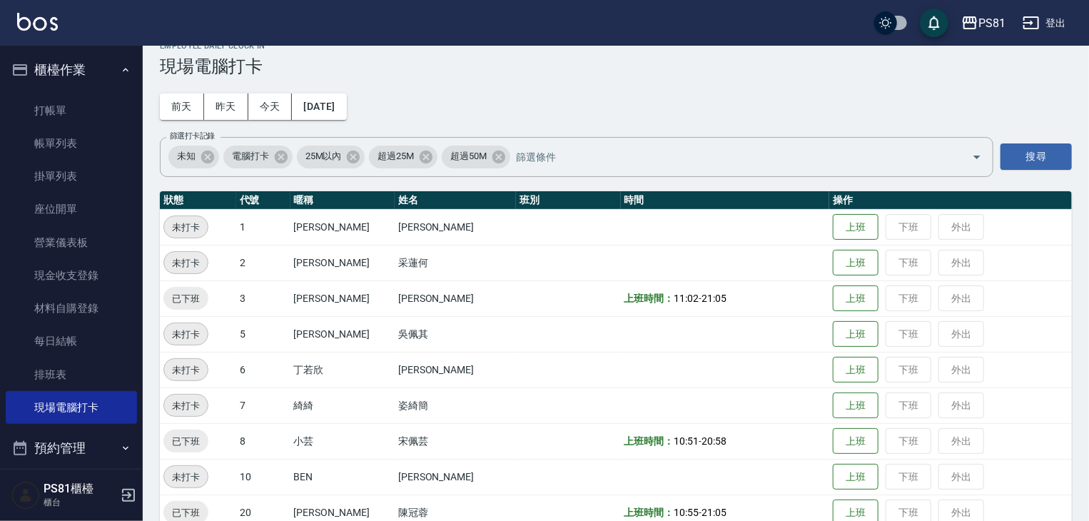
click at [1000, 235] on td "上班 下班 外出" at bounding box center [950, 227] width 243 height 36
click at [1000, 233] on td "上班 下班 外出" at bounding box center [950, 227] width 243 height 36
drag, startPoint x: 1000, startPoint y: 231, endPoint x: 980, endPoint y: 255, distance: 30.9
click at [980, 255] on tbody "未打卡 1 Kevin 李彥馳 上班 下班 外出 未打卡 2 采蓮 采蓮何 上班 下班 外出 已下班 3 晏菱 張晏菱 上班時間： 11:02 - 21:05…" at bounding box center [616, 530] width 912 height 642
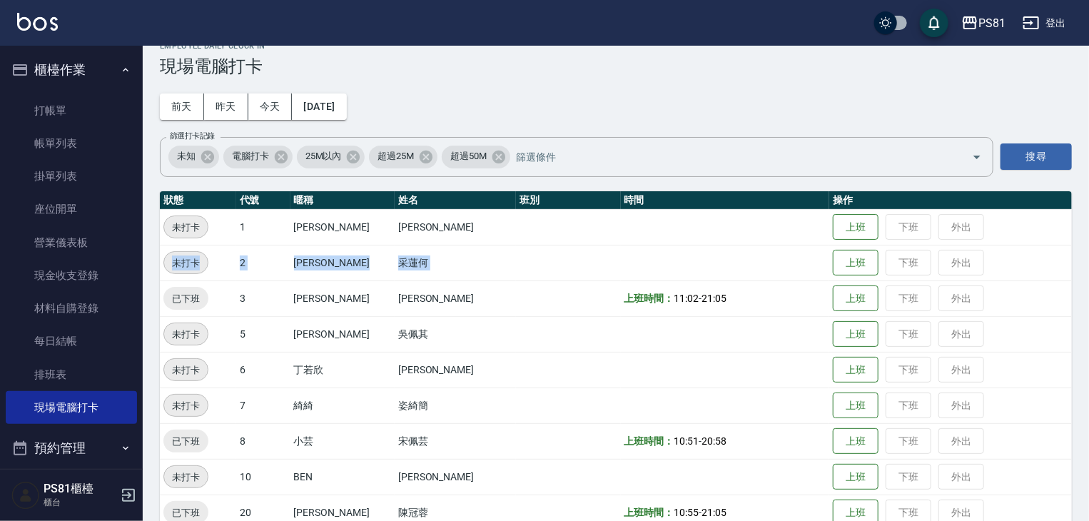
scroll to position [0, 0]
